Goal: Task Accomplishment & Management: Use online tool/utility

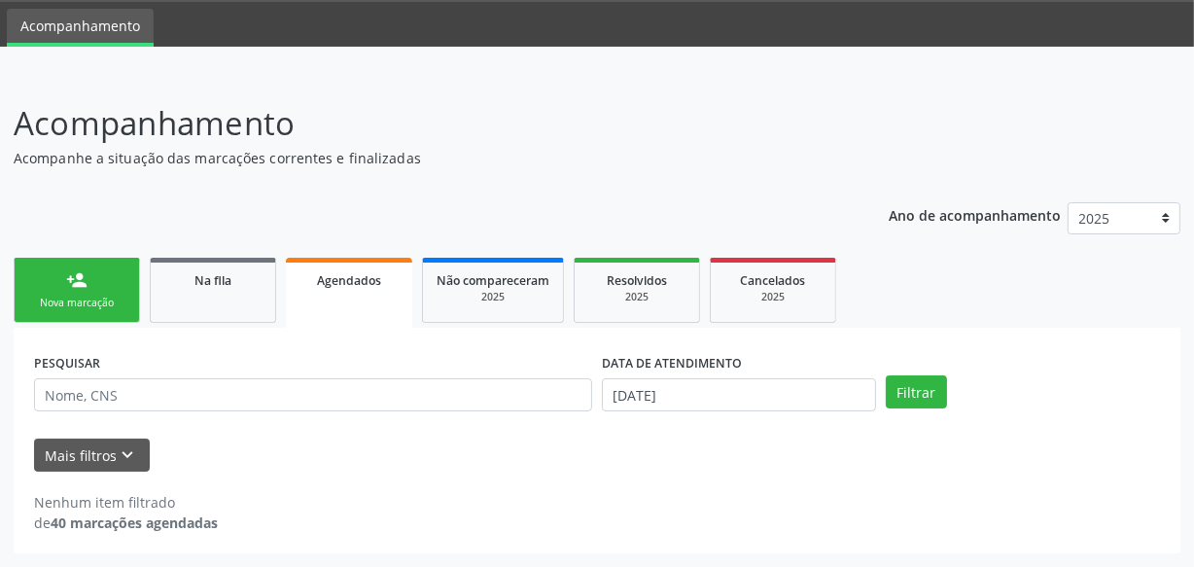
scroll to position [59, 0]
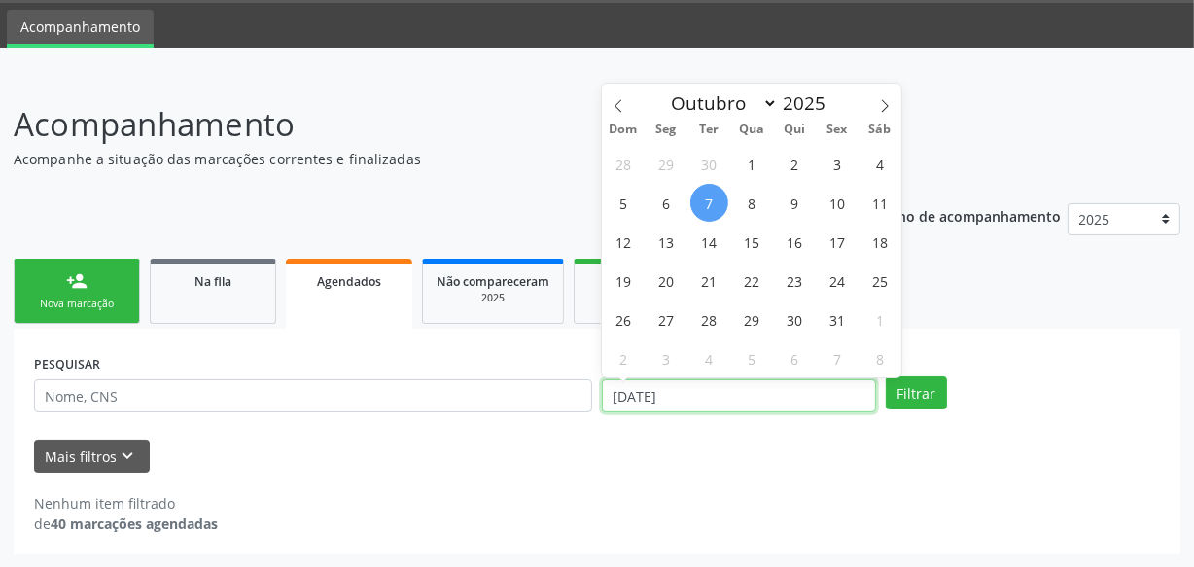
click at [688, 408] on input "[DATE]" at bounding box center [739, 395] width 274 height 33
click at [715, 201] on span "7" at bounding box center [709, 203] width 38 height 38
type input "[DATE]"
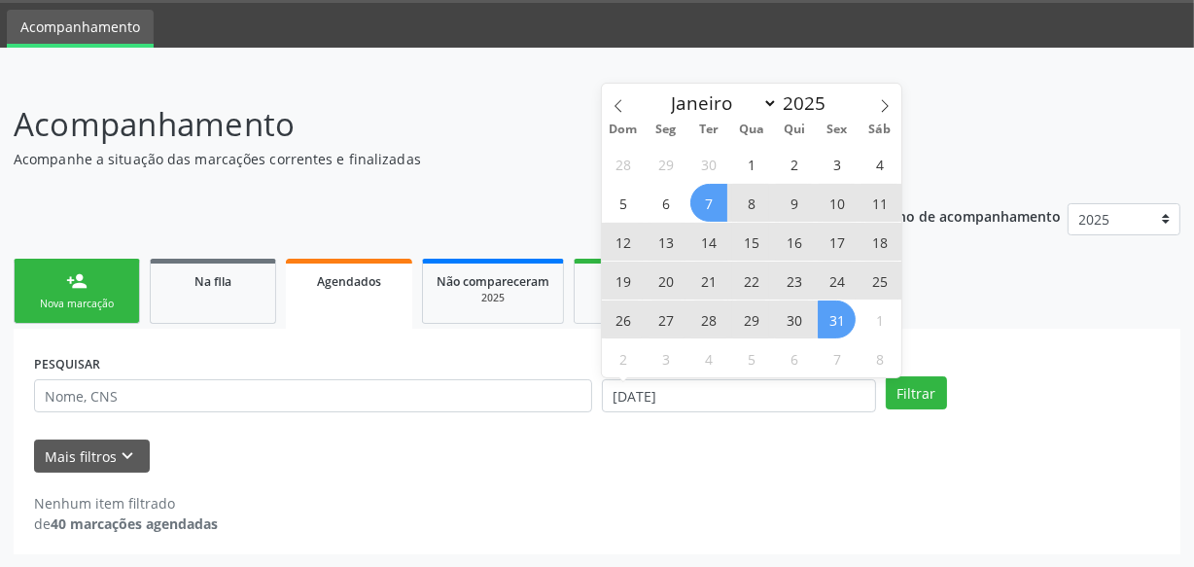
click at [835, 313] on span "31" at bounding box center [837, 319] width 38 height 38
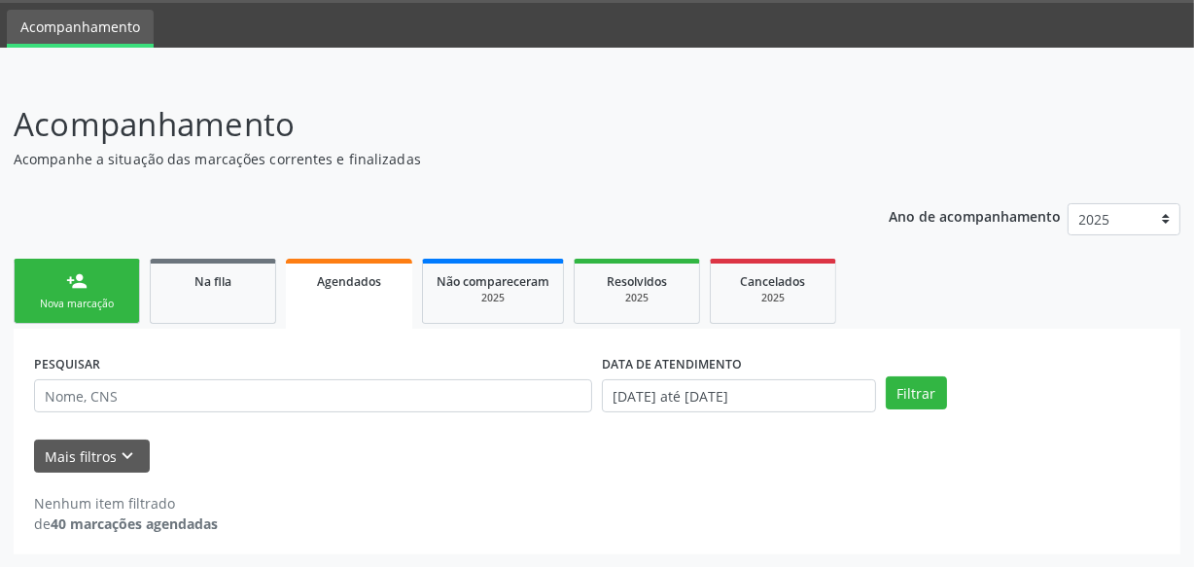
click at [939, 410] on div "PESQUISAR DATA DE ATENDIMENTO [DATE] até [DATE] Filtrar" at bounding box center [597, 387] width 1136 height 76
click at [933, 399] on button "Filtrar" at bounding box center [916, 392] width 61 height 33
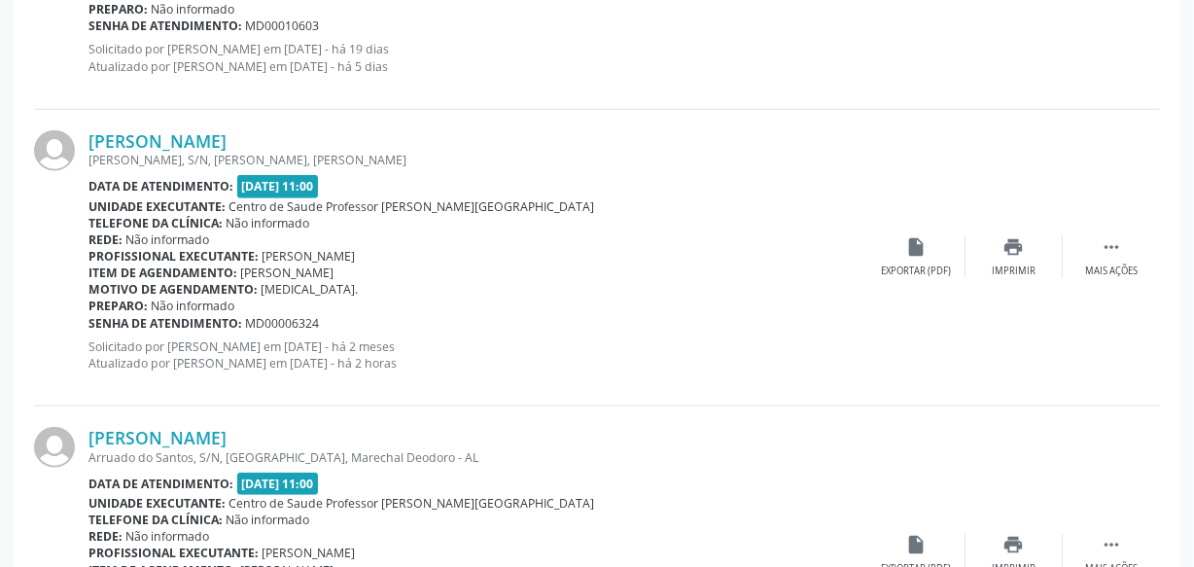
scroll to position [1740, 0]
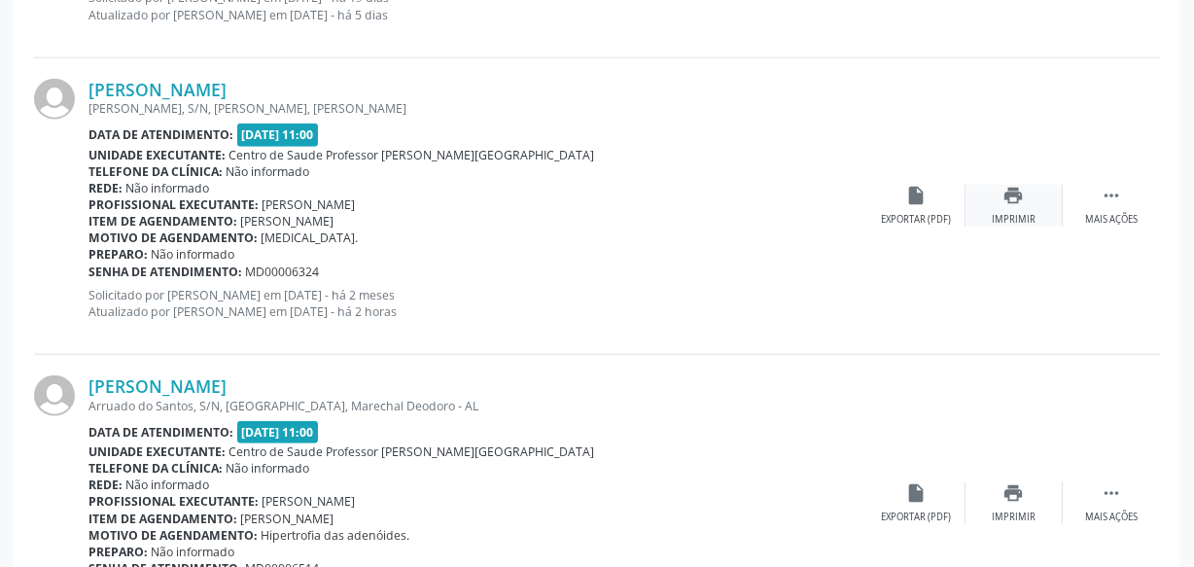
click at [1003, 219] on div "Imprimir" at bounding box center [1014, 220] width 44 height 14
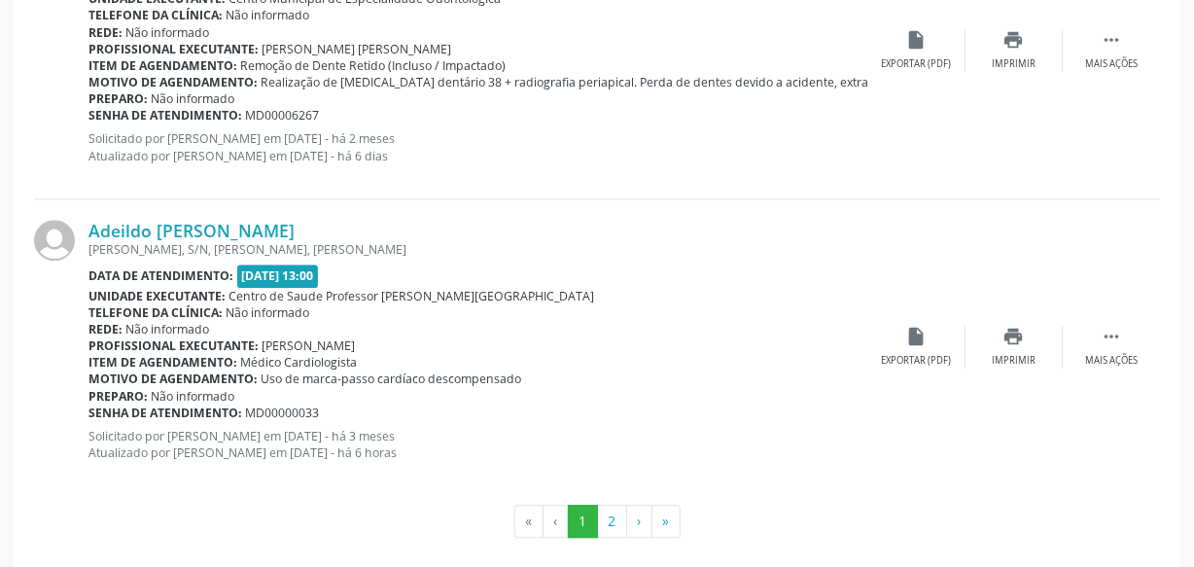
scroll to position [4663, 0]
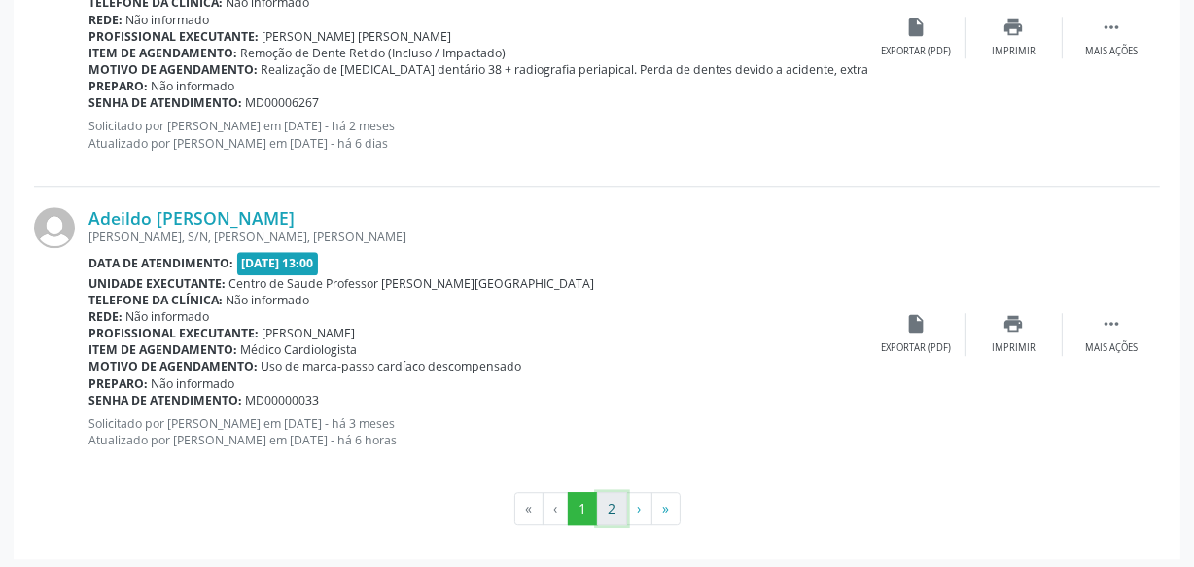
click at [616, 500] on button "2" at bounding box center [612, 508] width 30 height 33
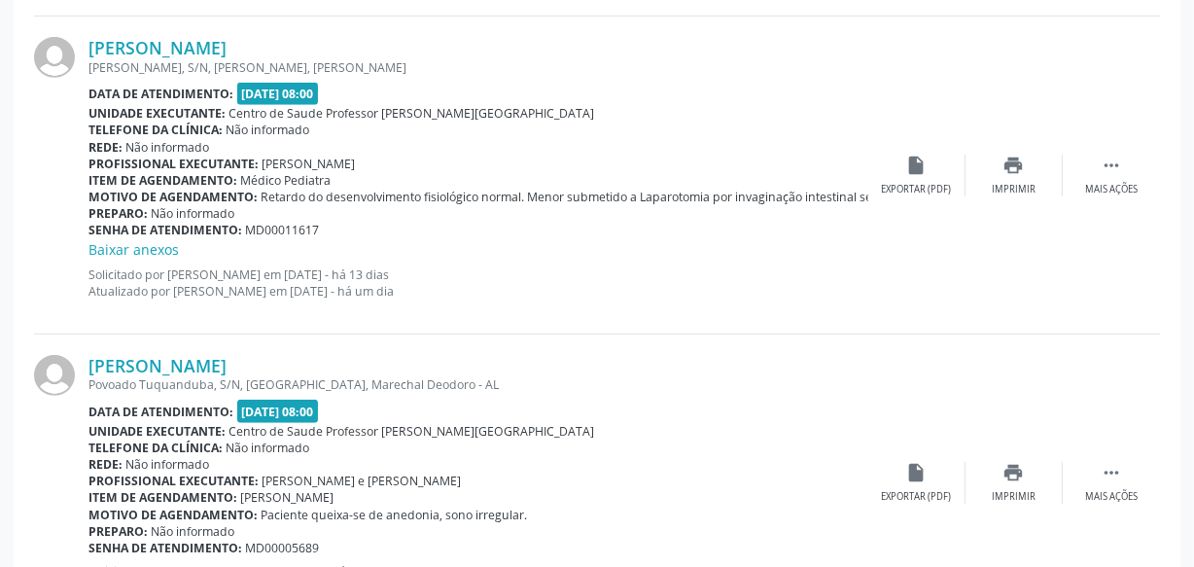
scroll to position [1041, 0]
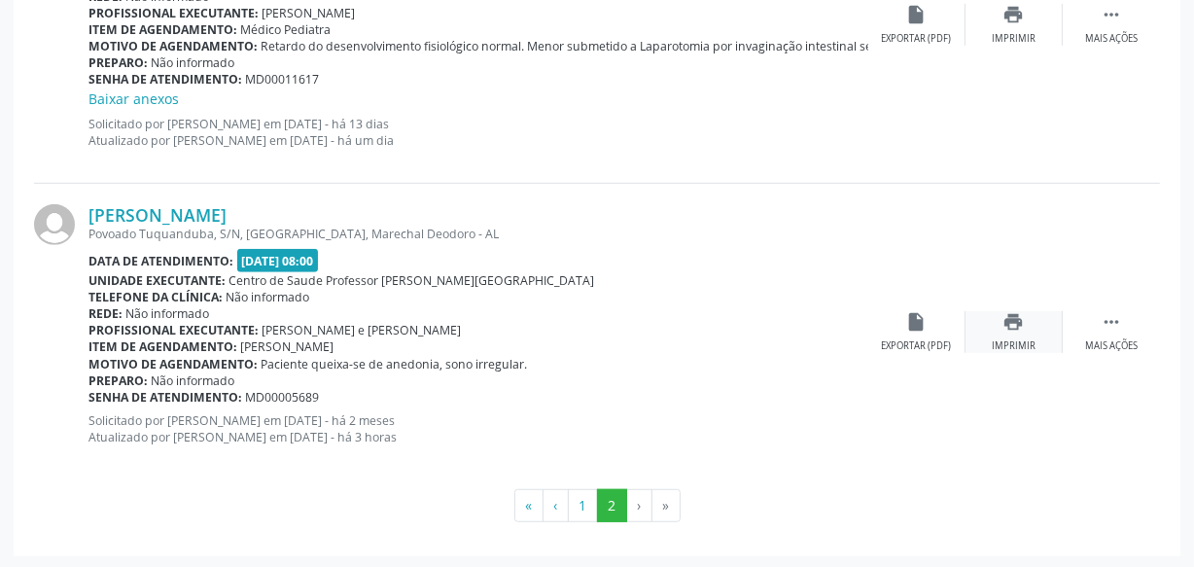
click at [990, 331] on div "print Imprimir" at bounding box center [1014, 332] width 97 height 42
click at [676, 244] on div "[PERSON_NAME] Povoado Tuquanduba, S/N, [GEOGRAPHIC_DATA], Marechal Deodoro - AL…" at bounding box center [478, 331] width 780 height 255
click at [680, 244] on div "[PERSON_NAME] Povoado Tuquanduba, S/N, [GEOGRAPHIC_DATA], Marechal Deodoro - AL…" at bounding box center [478, 331] width 780 height 255
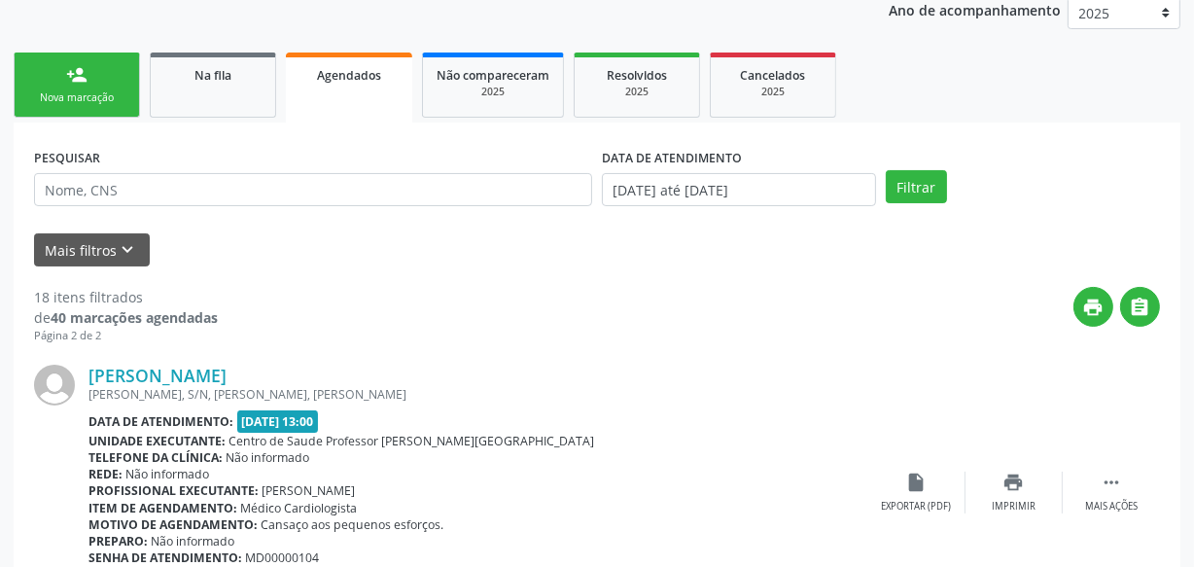
scroll to position [245, 0]
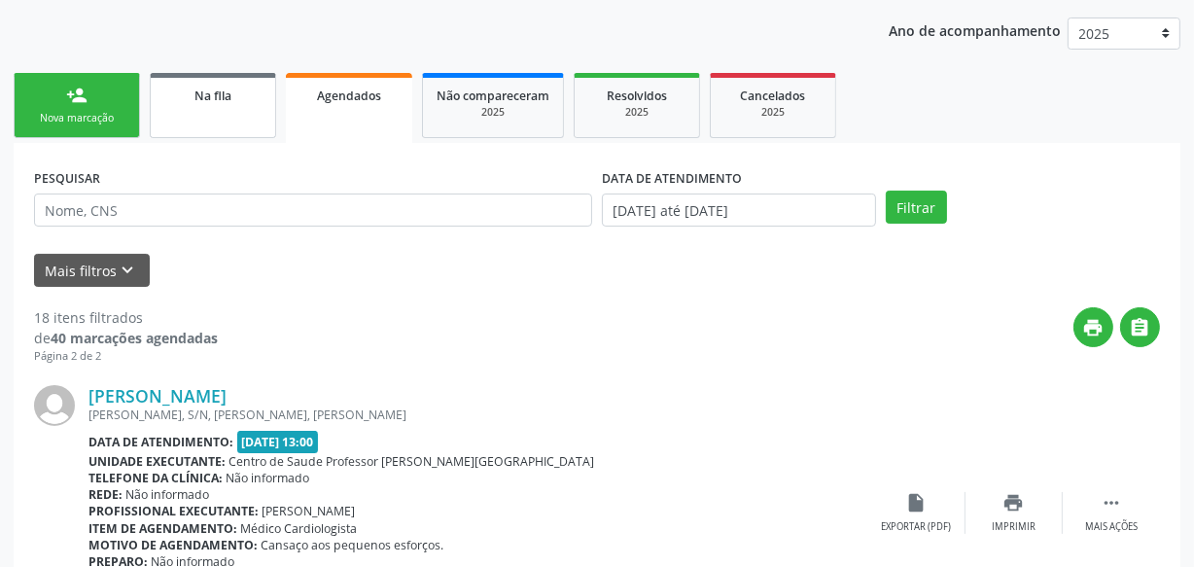
click at [191, 89] on div "Na fila" at bounding box center [212, 95] width 97 height 20
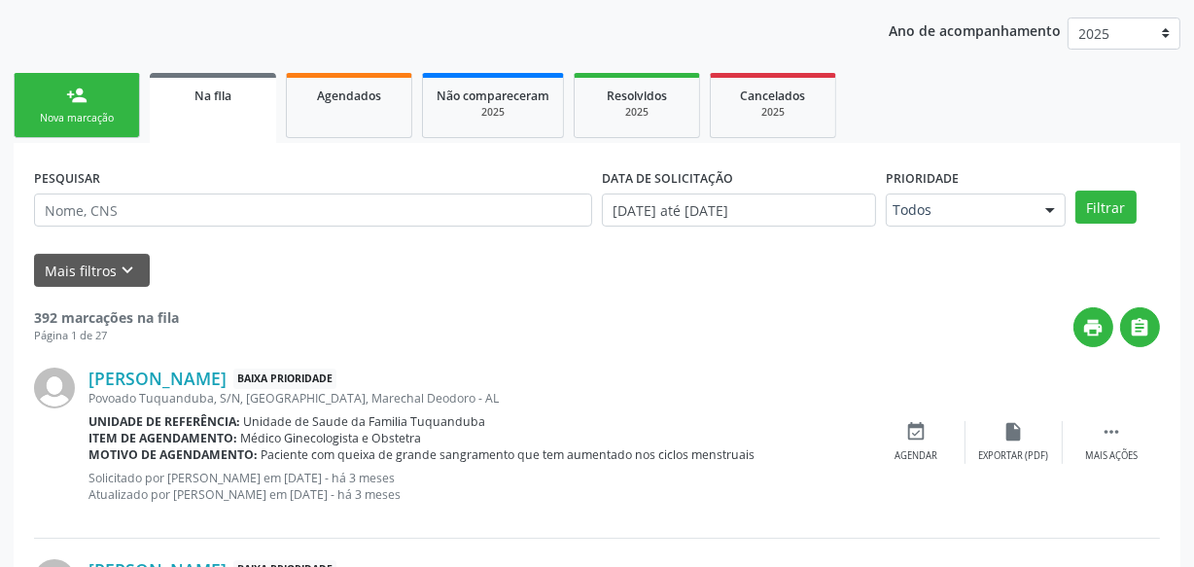
click at [82, 129] on link "person_add Nova marcação" at bounding box center [77, 105] width 126 height 65
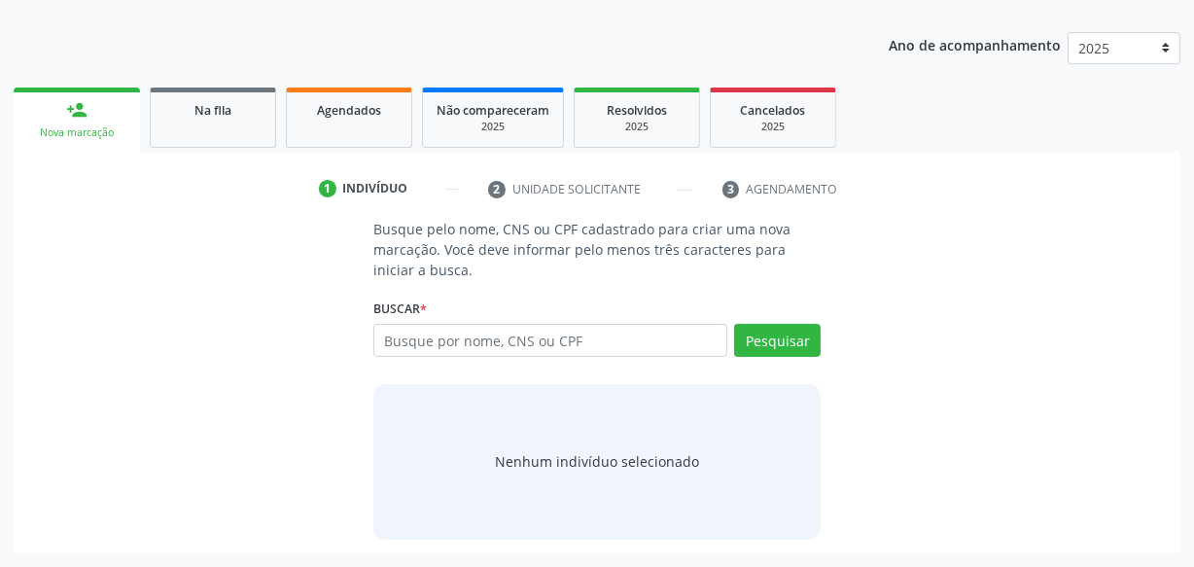
scroll to position [229, 0]
click at [375, 123] on link "Agendados" at bounding box center [349, 118] width 126 height 60
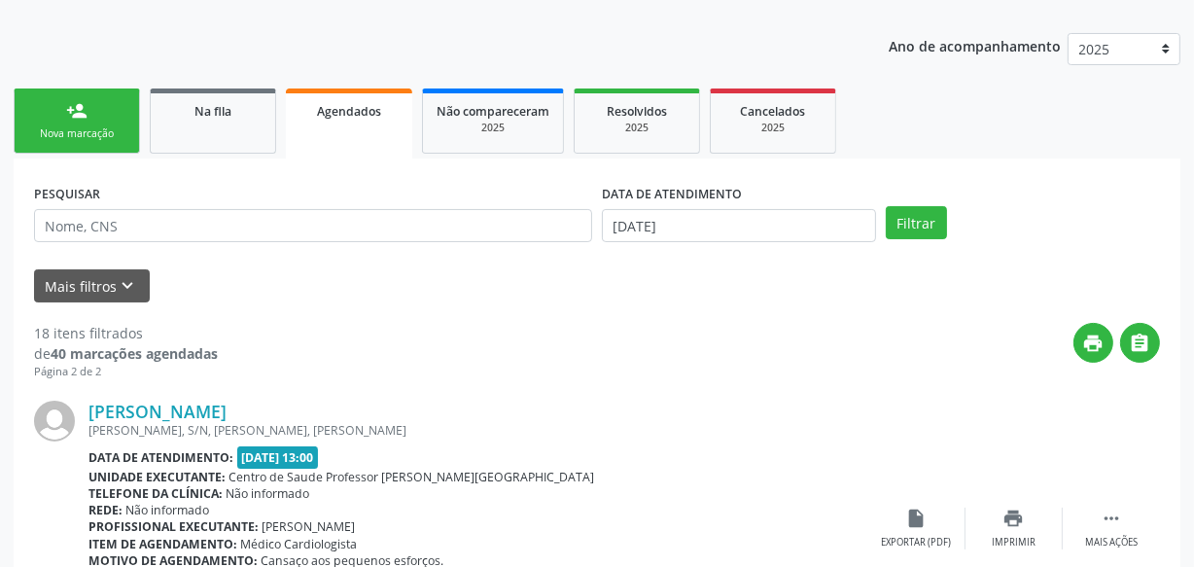
click at [86, 105] on div "person_add" at bounding box center [76, 110] width 21 height 21
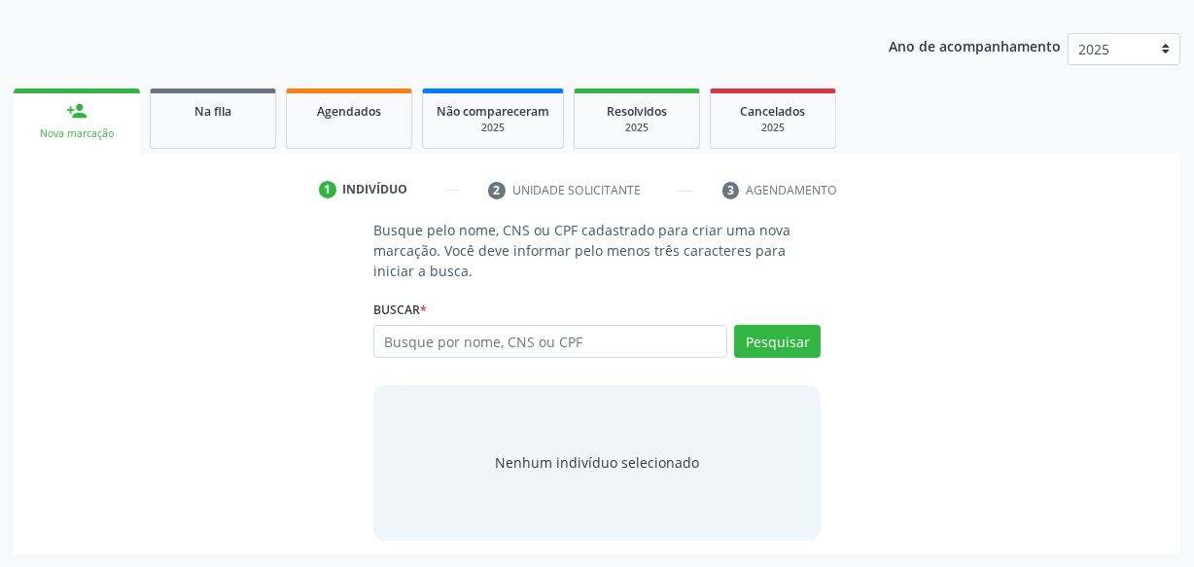
drag, startPoint x: 386, startPoint y: 123, endPoint x: 243, endPoint y: 327, distance: 249.3
click at [242, 331] on div "Busque pelo nome, CNS ou CPF cadastrado para criar uma nova marcação. Você deve…" at bounding box center [597, 380] width 1140 height 320
click at [343, 136] on link "Agendados" at bounding box center [349, 118] width 126 height 60
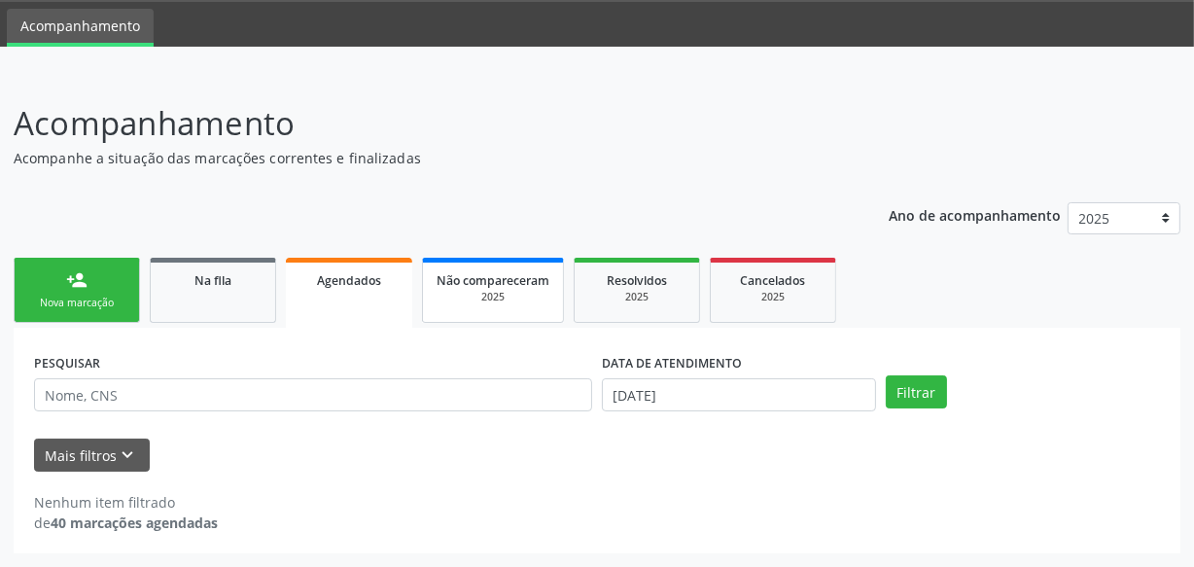
scroll to position [59, 0]
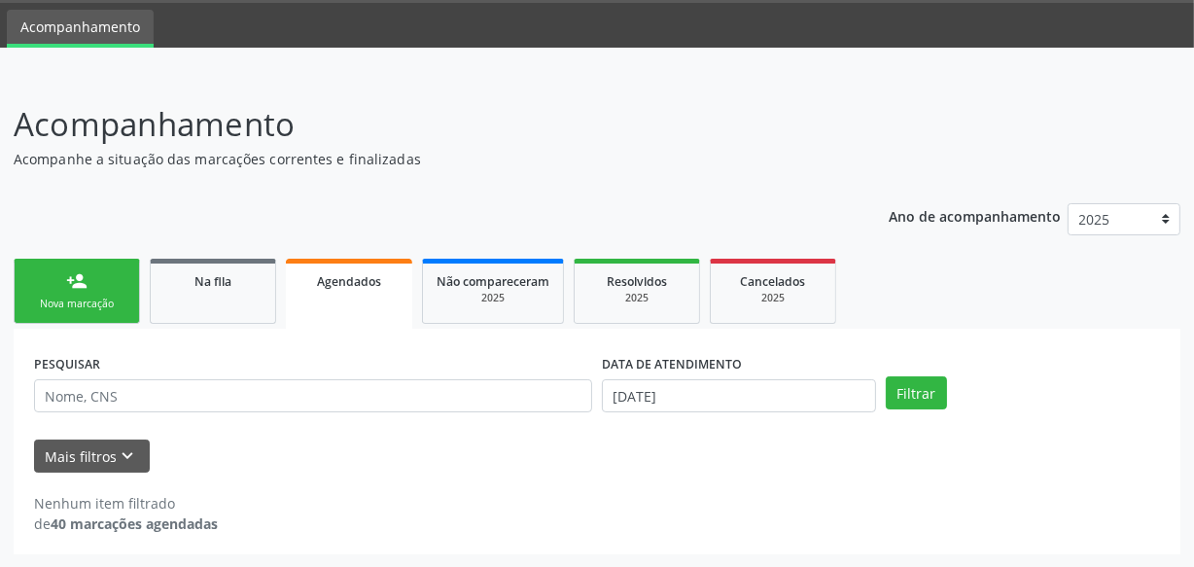
click at [106, 265] on link "person_add Nova marcação" at bounding box center [77, 291] width 126 height 65
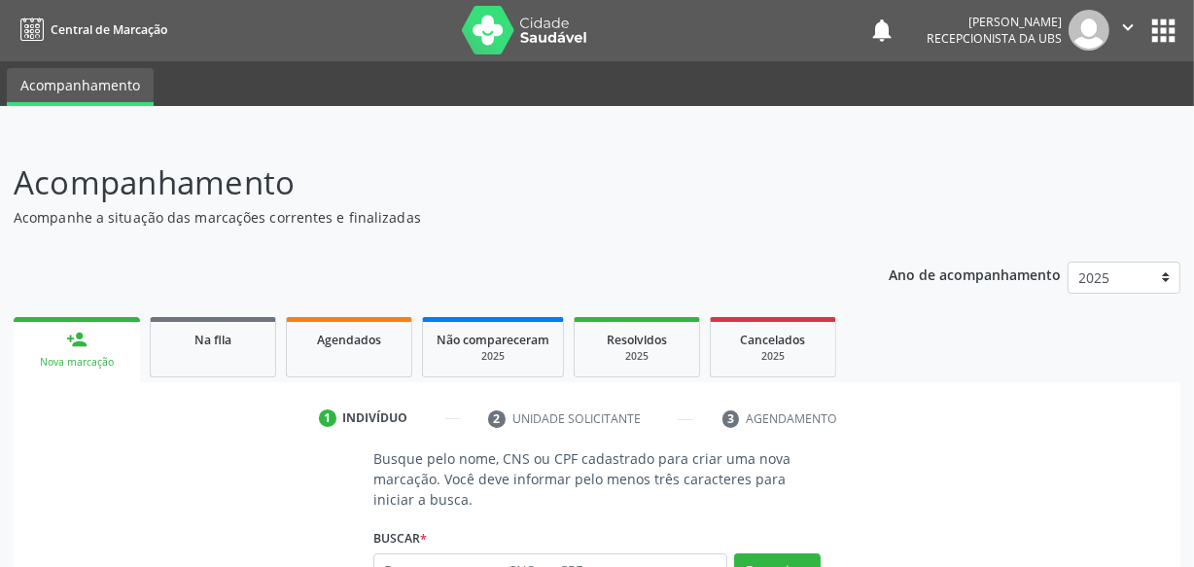
scroll to position [0, 0]
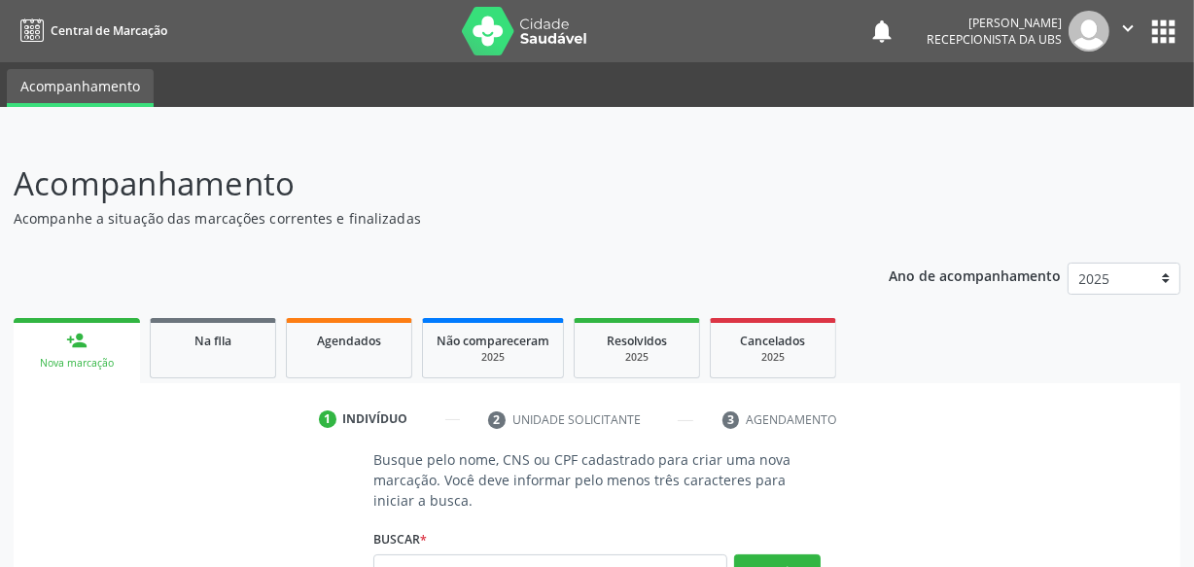
click at [1119, 30] on icon "" at bounding box center [1127, 28] width 21 height 21
click at [1047, 126] on link "Sair" at bounding box center [1078, 118] width 134 height 27
